Goal: Task Accomplishment & Management: Use online tool/utility

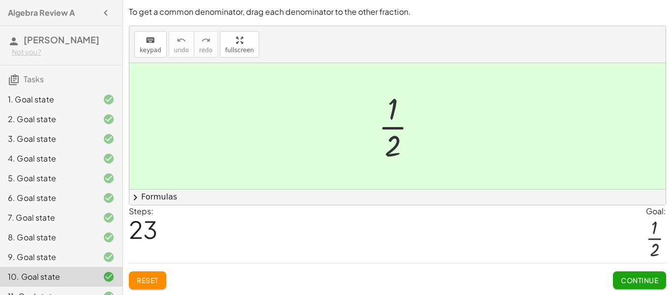
scroll to position [192, 0]
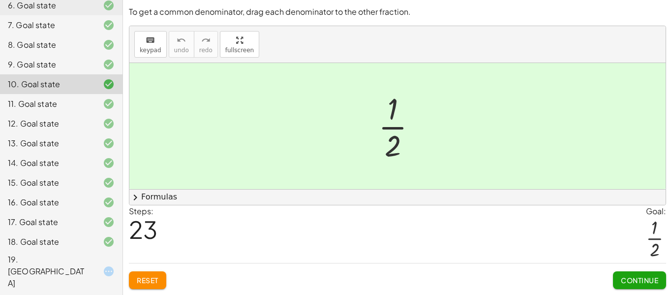
click at [108, 265] on icon at bounding box center [109, 271] width 12 height 12
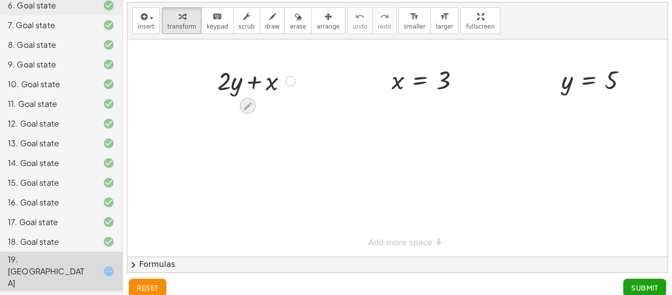
click at [250, 112] on div at bounding box center [248, 106] width 16 height 16
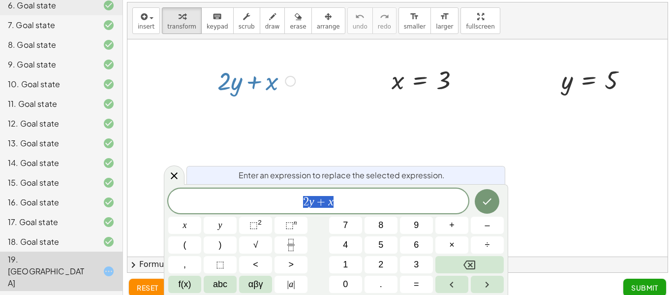
scroll to position [0, 0]
click at [340, 204] on span "2 y + x" at bounding box center [318, 202] width 300 height 14
click at [488, 203] on icon "Done" at bounding box center [487, 201] width 12 height 12
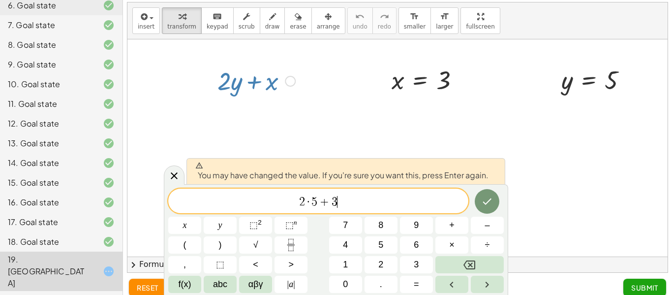
click at [429, 138] on div at bounding box center [397, 147] width 540 height 217
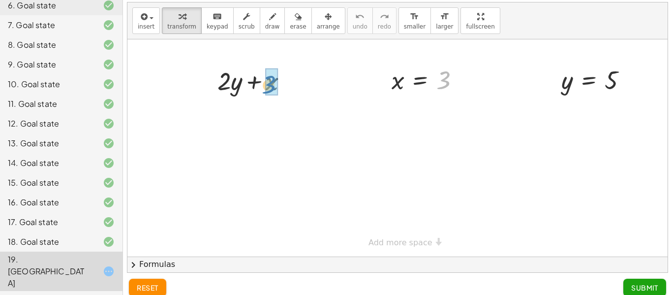
drag, startPoint x: 446, startPoint y: 86, endPoint x: 274, endPoint y: 91, distance: 172.8
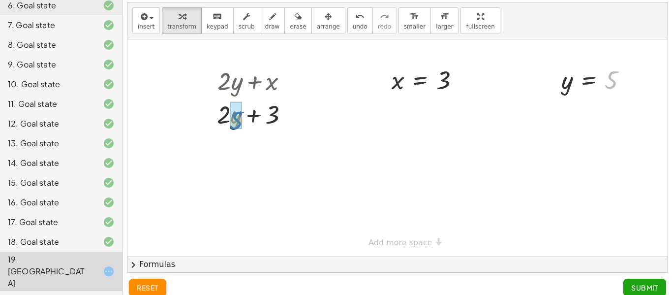
drag, startPoint x: 611, startPoint y: 77, endPoint x: 236, endPoint y: 117, distance: 377.6
click at [236, 117] on div at bounding box center [256, 113] width 96 height 33
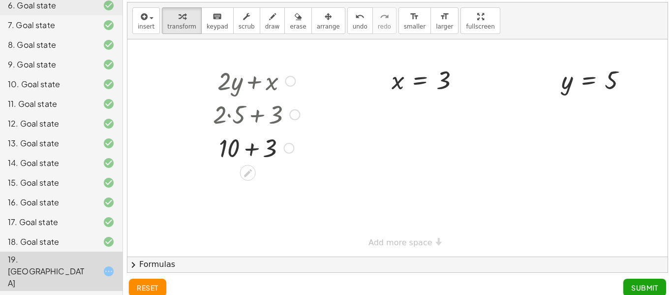
click at [266, 120] on div at bounding box center [256, 113] width 96 height 33
click at [264, 154] on div at bounding box center [256, 146] width 96 height 33
click at [641, 285] on span "Submit" at bounding box center [644, 287] width 27 height 9
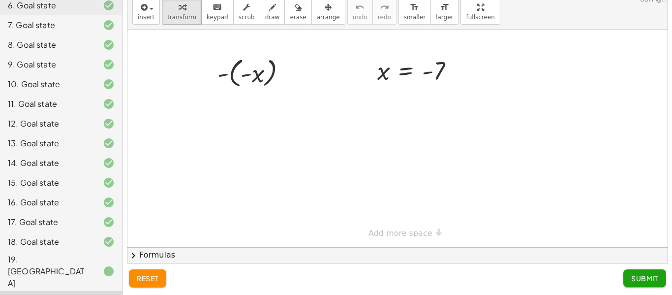
scroll to position [0, 0]
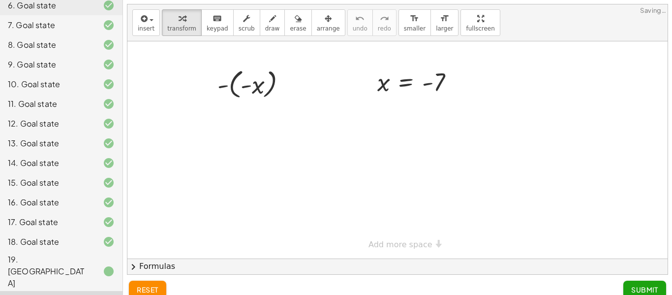
click at [87, 270] on div "19. [GEOGRAPHIC_DATA]" at bounding box center [61, 271] width 123 height 39
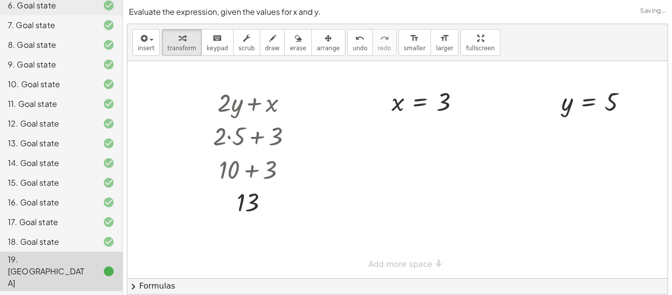
click at [93, 265] on div at bounding box center [101, 271] width 28 height 12
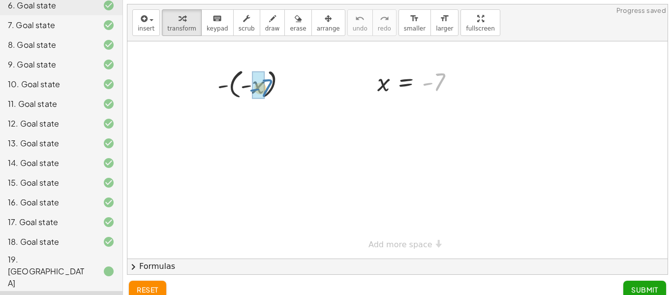
drag, startPoint x: 439, startPoint y: 84, endPoint x: 265, endPoint y: 90, distance: 173.8
click at [265, 90] on div "- ( - x ) - 7 x = - 7" at bounding box center [397, 149] width 540 height 217
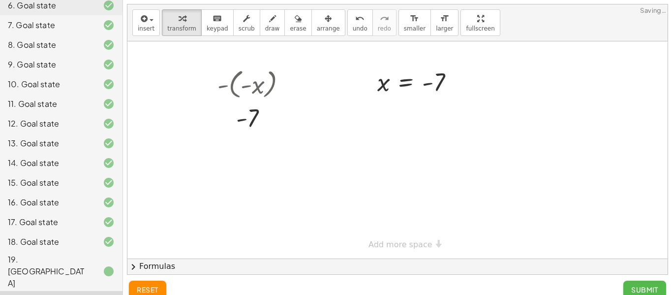
click at [652, 285] on span "Submit" at bounding box center [644, 289] width 27 height 9
